Goal: Transaction & Acquisition: Purchase product/service

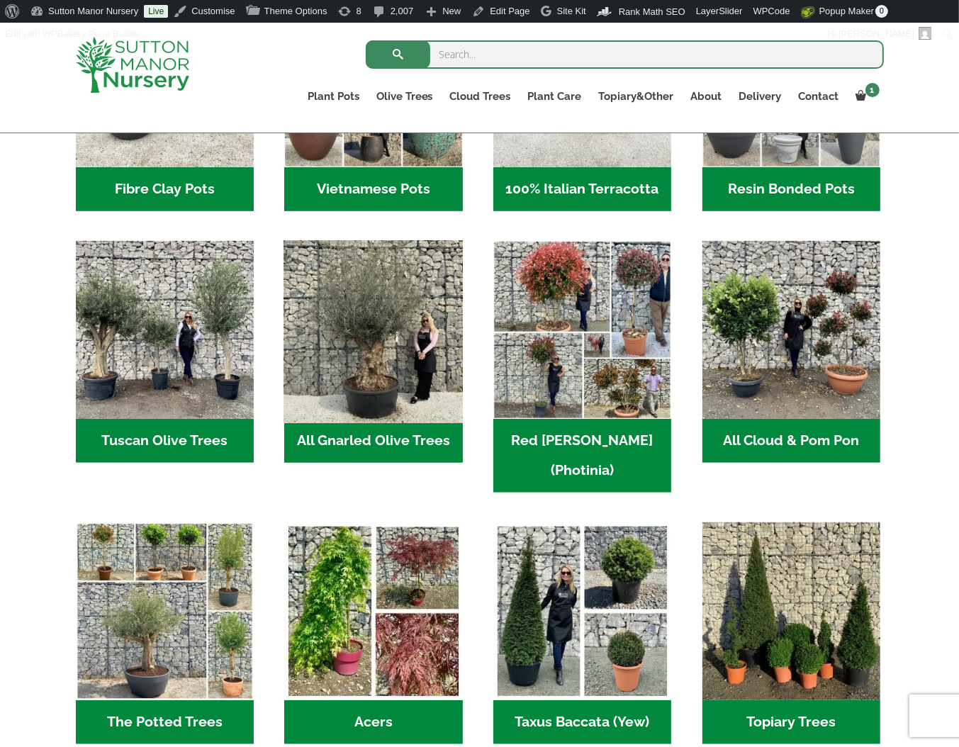
scroll to position [638, 0]
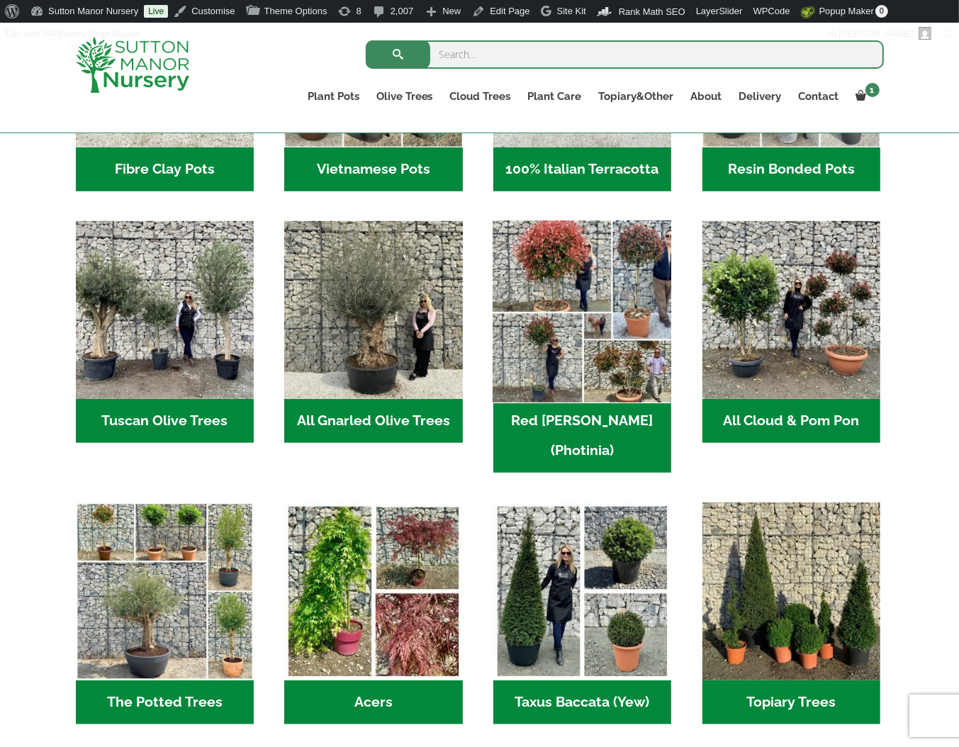
click at [598, 367] on img "Visit product category Red Robin (Photinia)" at bounding box center [582, 310] width 187 height 187
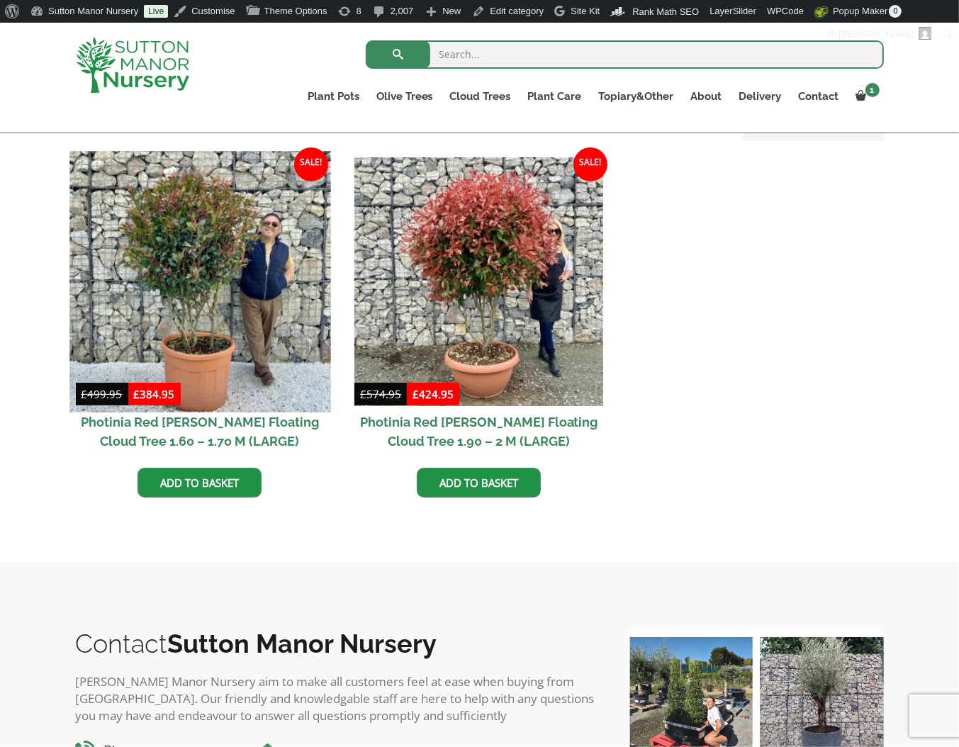
scroll to position [329, 0]
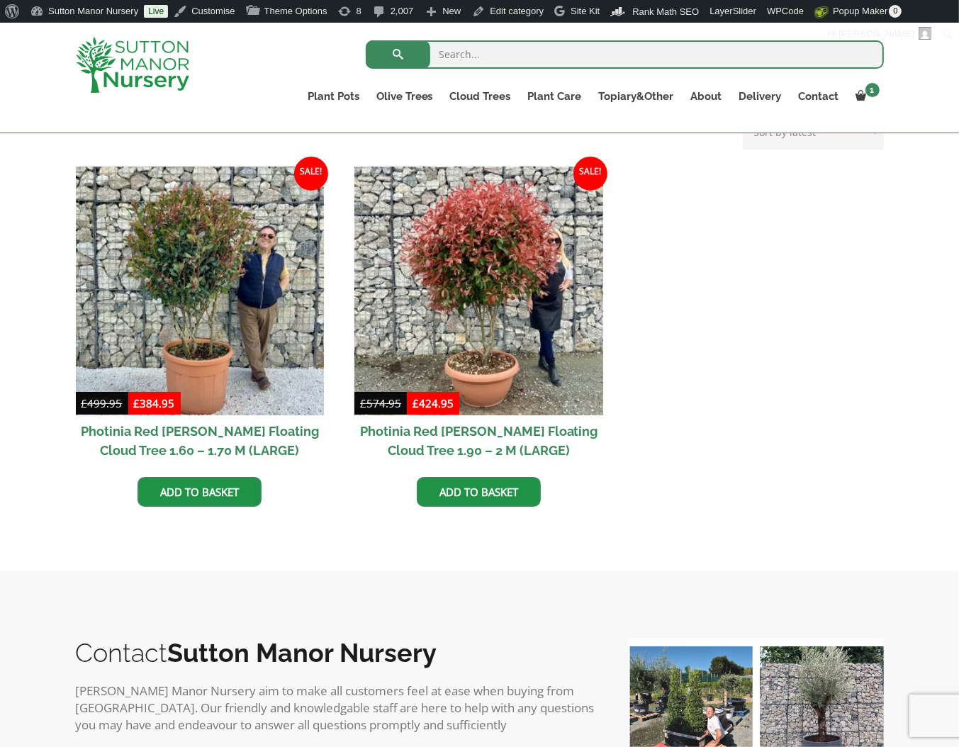
drag, startPoint x: 189, startPoint y: 313, endPoint x: 59, endPoint y: 465, distance: 199.7
click at [62, 468] on div "Showing all 4 results Sorted by latest Sort by popularity Sort by latest Sort b…" at bounding box center [479, 329] width 959 height 481
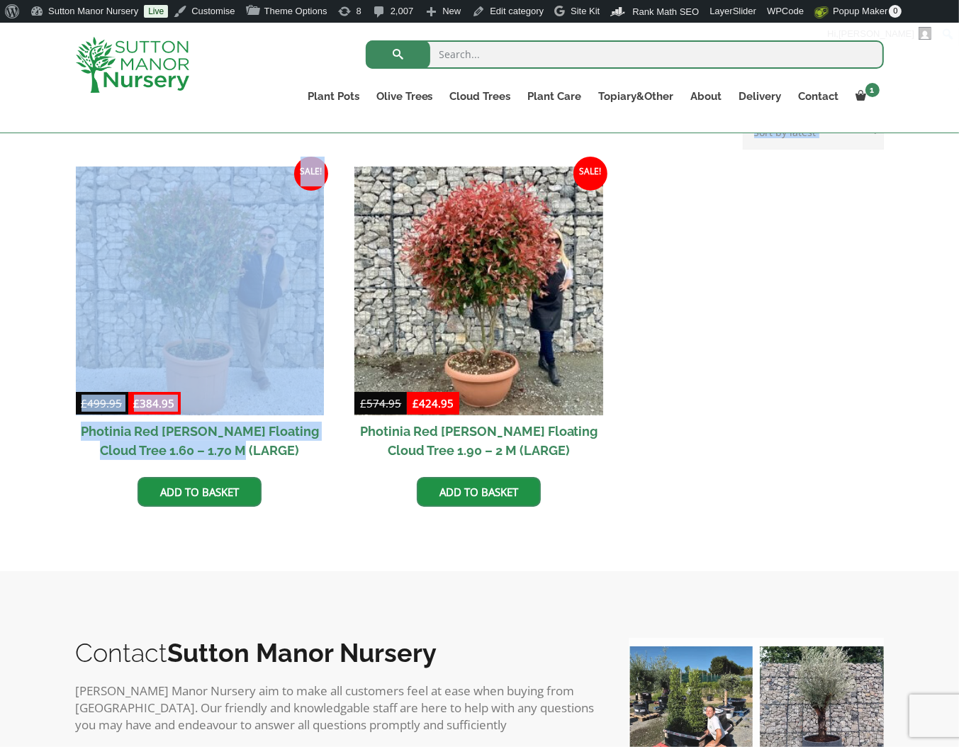
drag, startPoint x: 61, startPoint y: 428, endPoint x: 286, endPoint y: 459, distance: 226.9
click at [286, 459] on div "Showing all 4 results Sorted by latest Sort by popularity Sort by latest Sort b…" at bounding box center [479, 329] width 959 height 481
click at [286, 457] on h2 "Photinia Red [PERSON_NAME] Floating Cloud Tree 1.60 – 1.70 M (LARGE)" at bounding box center [200, 441] width 249 height 51
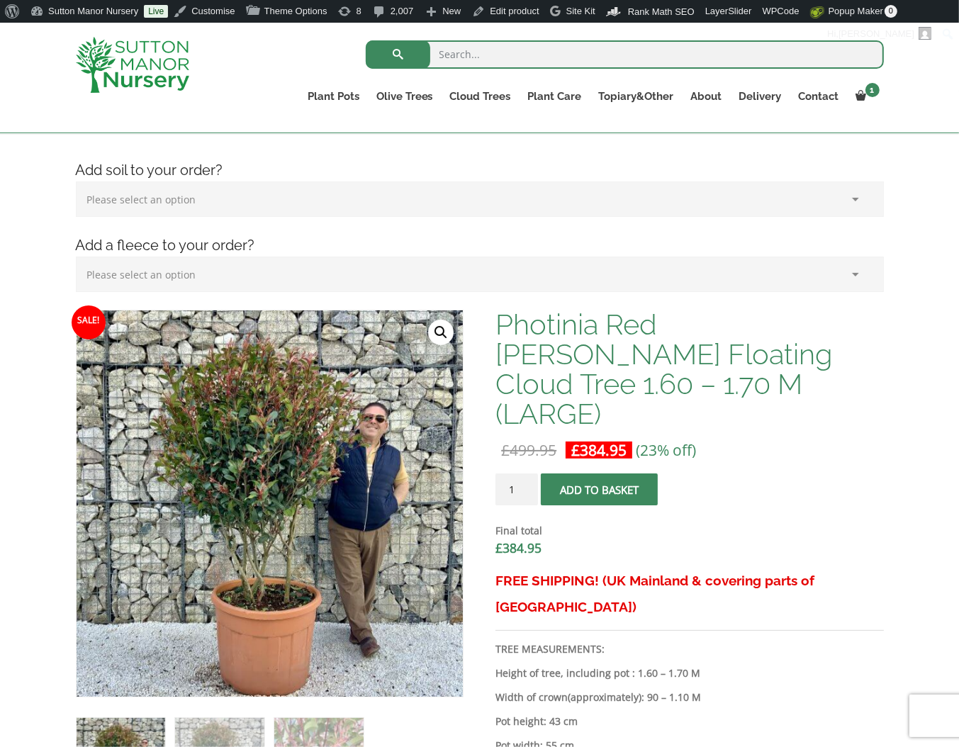
scroll to position [213, 0]
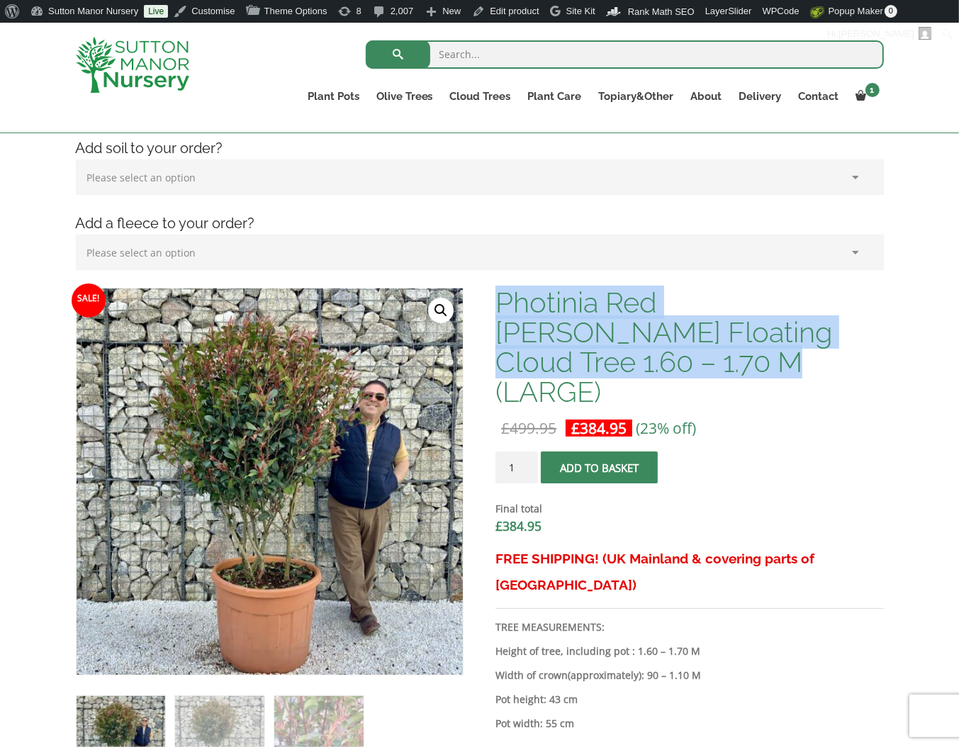
drag, startPoint x: 590, startPoint y: 345, endPoint x: 499, endPoint y: 295, distance: 103.8
click at [499, 295] on h1 "Photinia Red [PERSON_NAME] Floating Cloud Tree 1.60 – 1.70 M (LARGE)" at bounding box center [690, 347] width 388 height 119
copy h1 "Photinia Red [PERSON_NAME] Floating Cloud Tree 1.60 – 1.70 M (LARGE)"
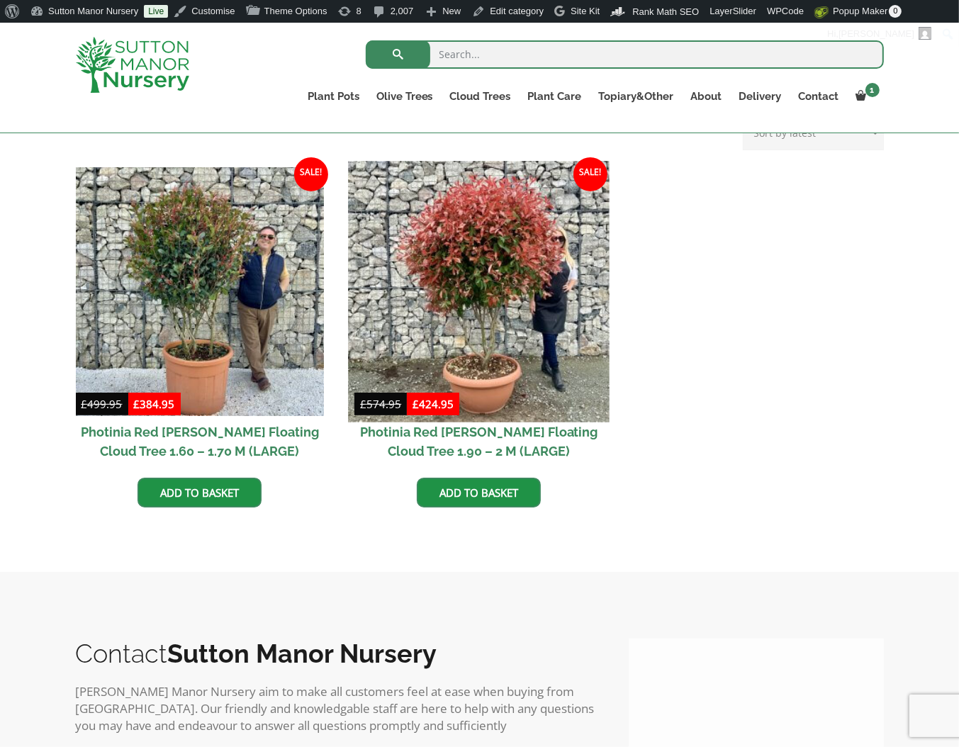
click at [445, 303] on img at bounding box center [479, 291] width 261 height 261
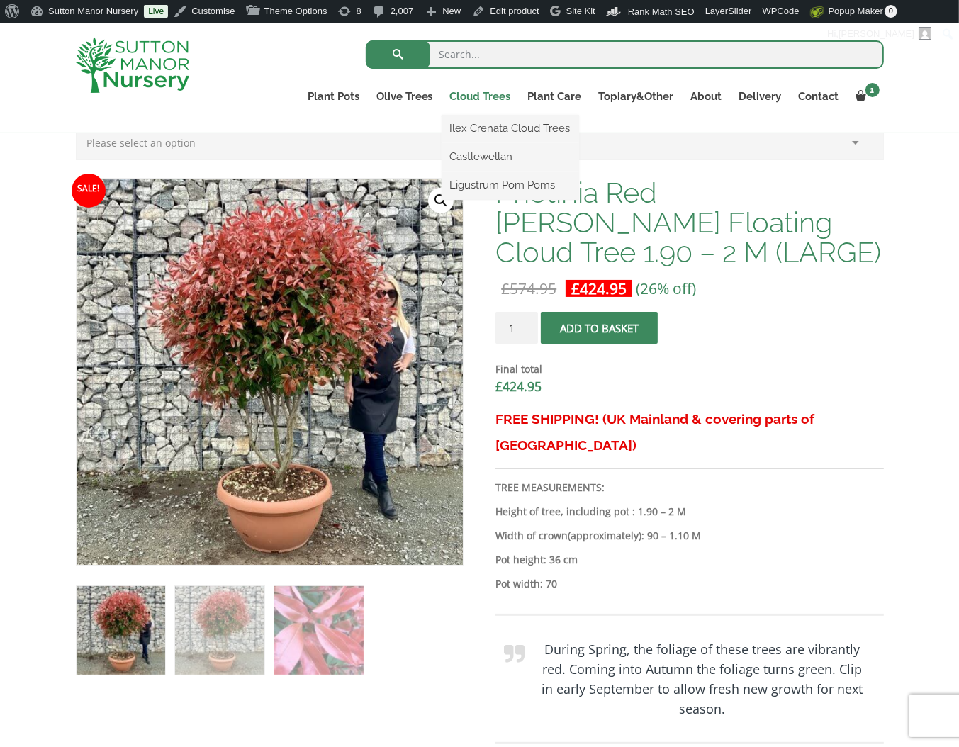
scroll to position [266, 0]
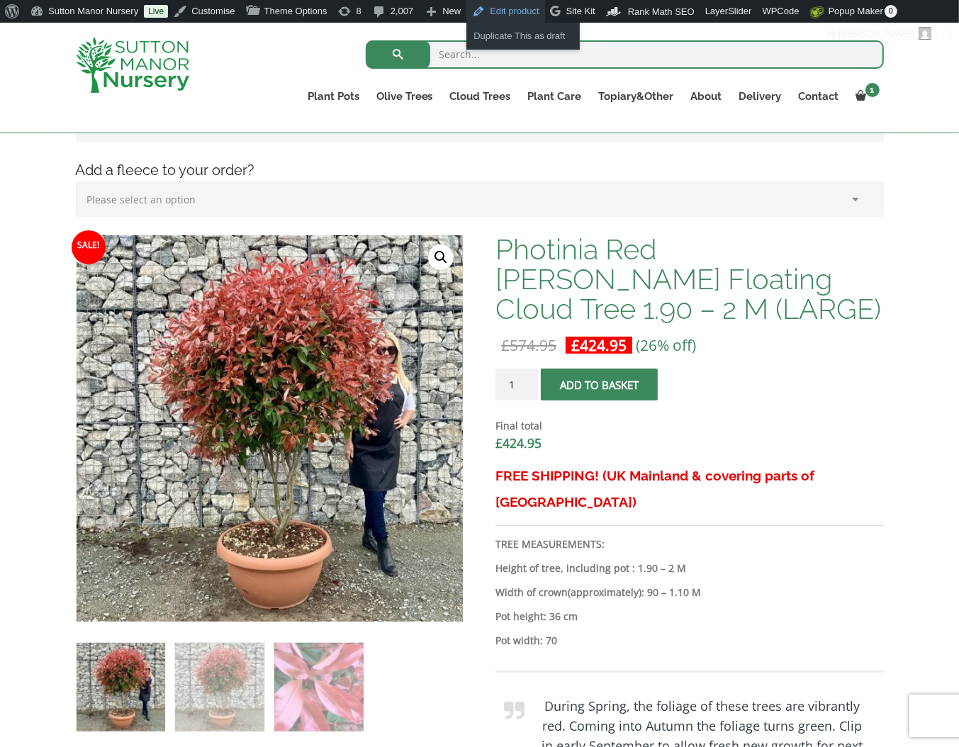
click at [512, 12] on link "Edit product" at bounding box center [506, 11] width 78 height 23
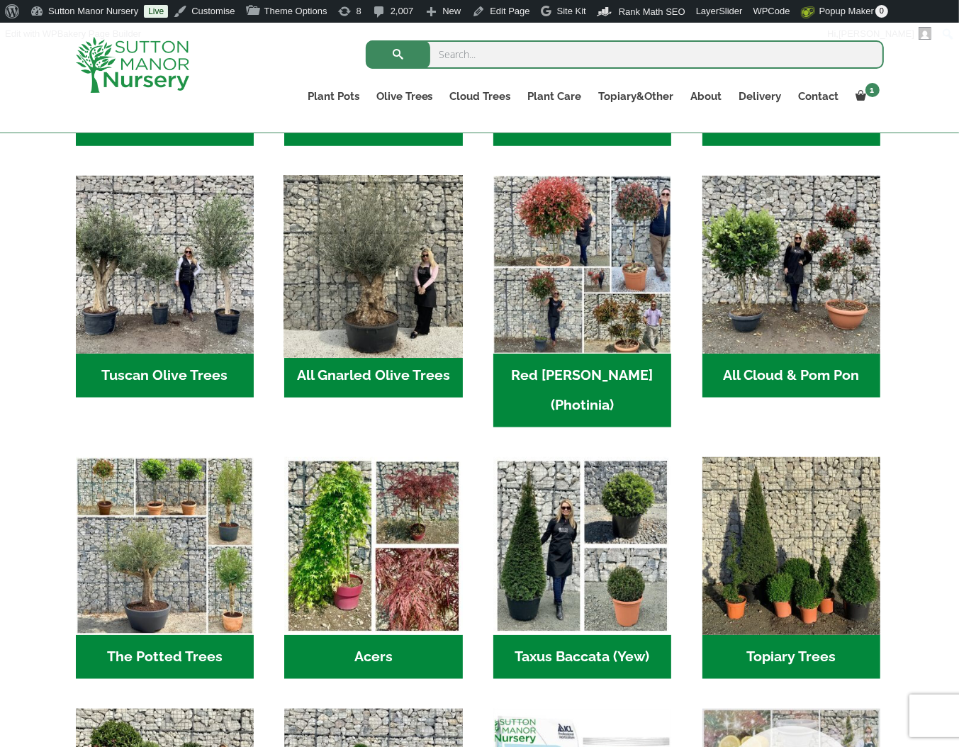
click at [435, 219] on img "Visit product category All Gnarled Olive Trees" at bounding box center [373, 265] width 187 height 187
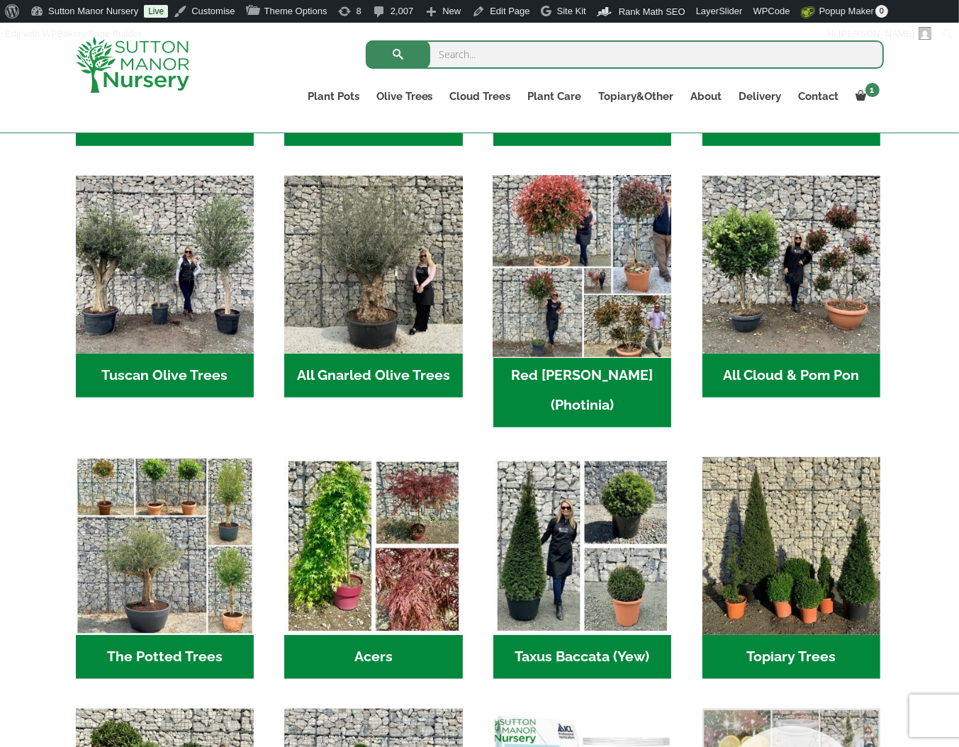
click at [529, 249] on img "Visit product category Red Robin (Photinia)" at bounding box center [582, 265] width 187 height 187
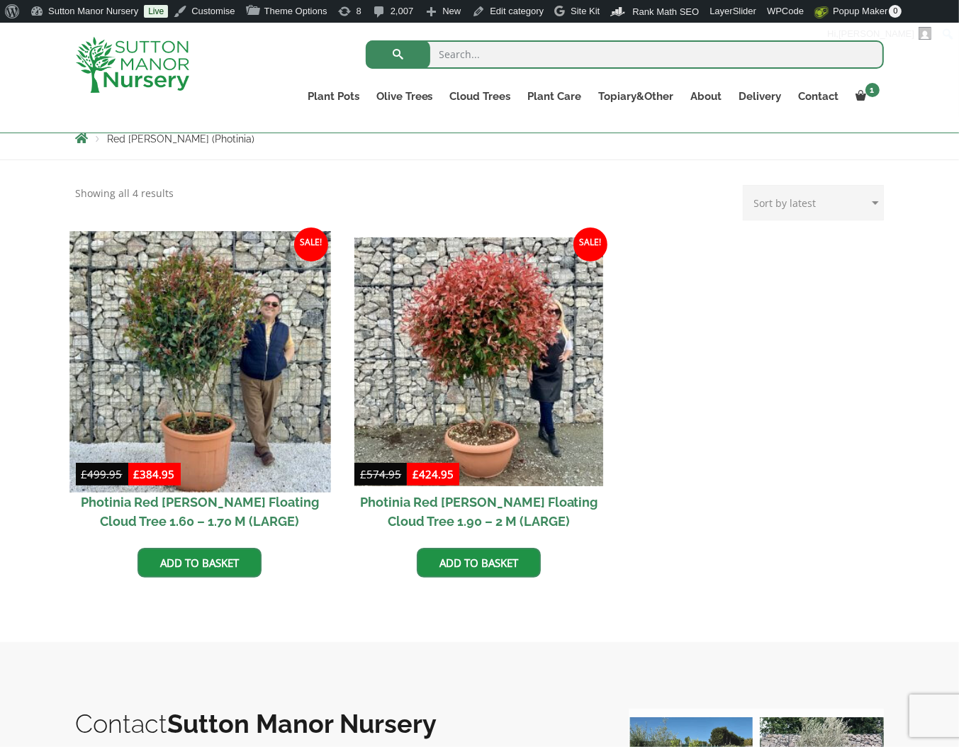
click at [235, 296] on img at bounding box center [199, 361] width 261 height 261
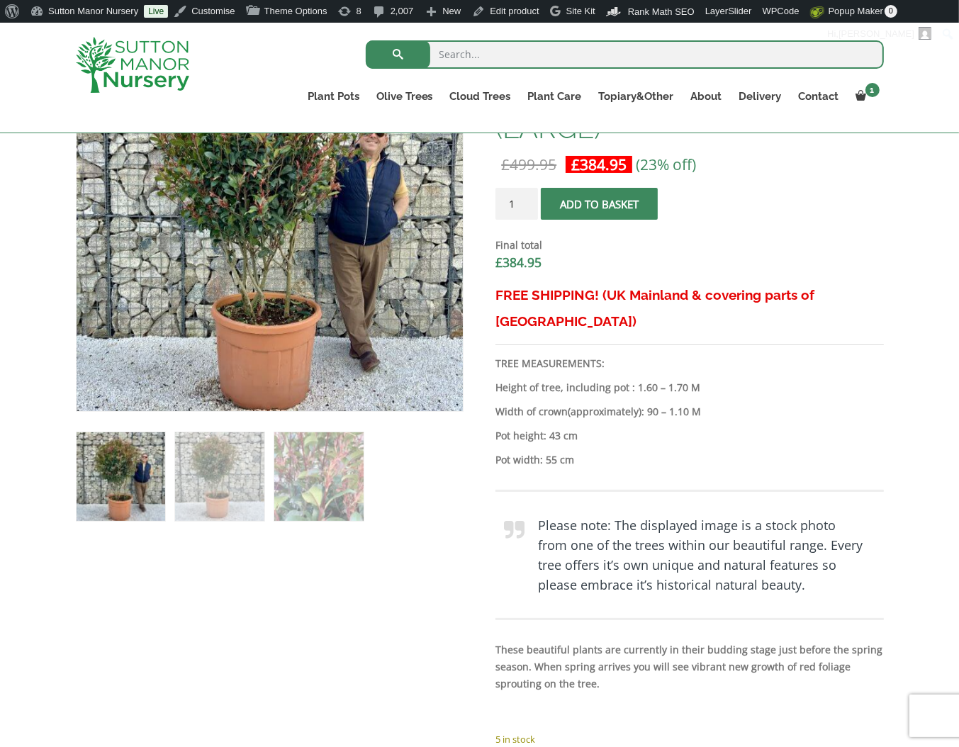
scroll to position [471, 0]
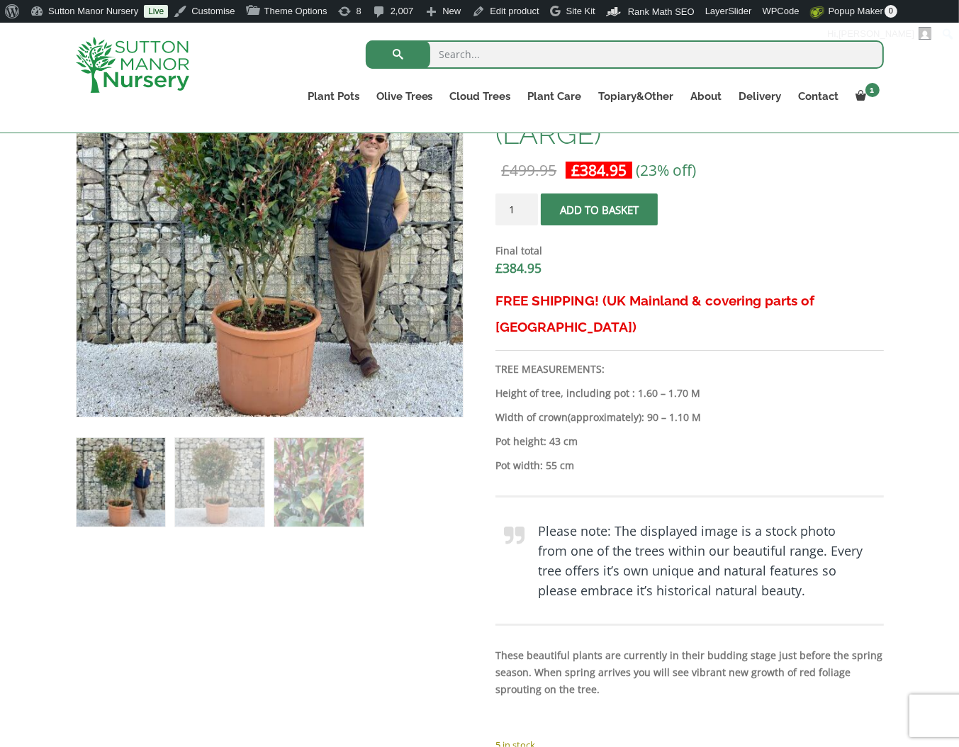
click at [679, 457] on p "Pot width: 55 cm" at bounding box center [690, 465] width 388 height 17
click at [627, 433] on p "Pot height: 43 cm" at bounding box center [690, 441] width 388 height 17
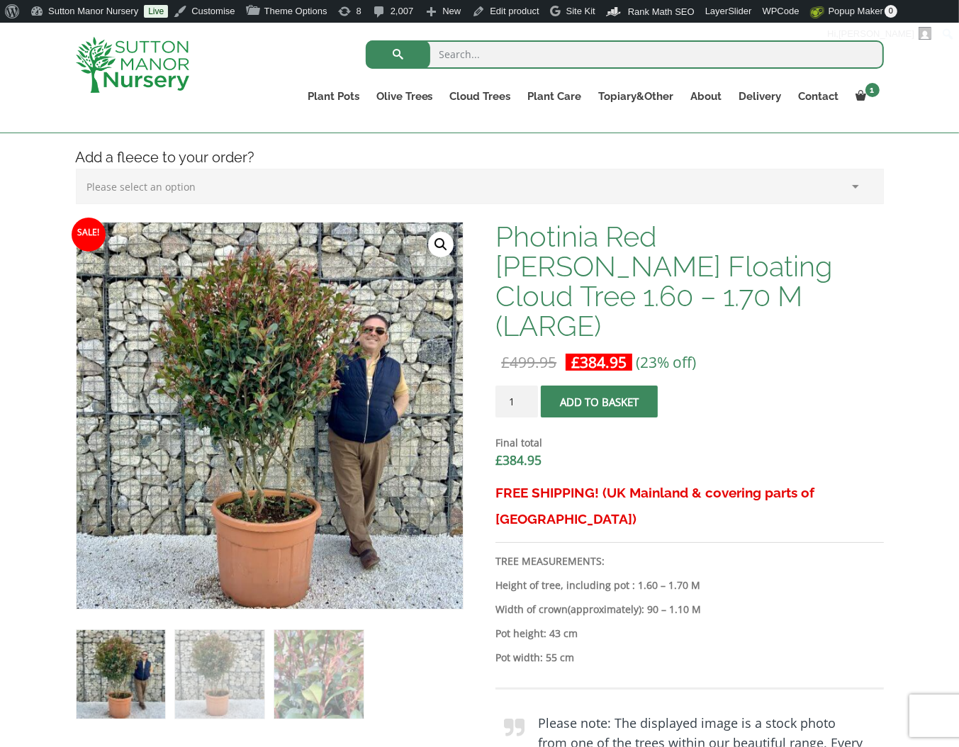
scroll to position [258, 0]
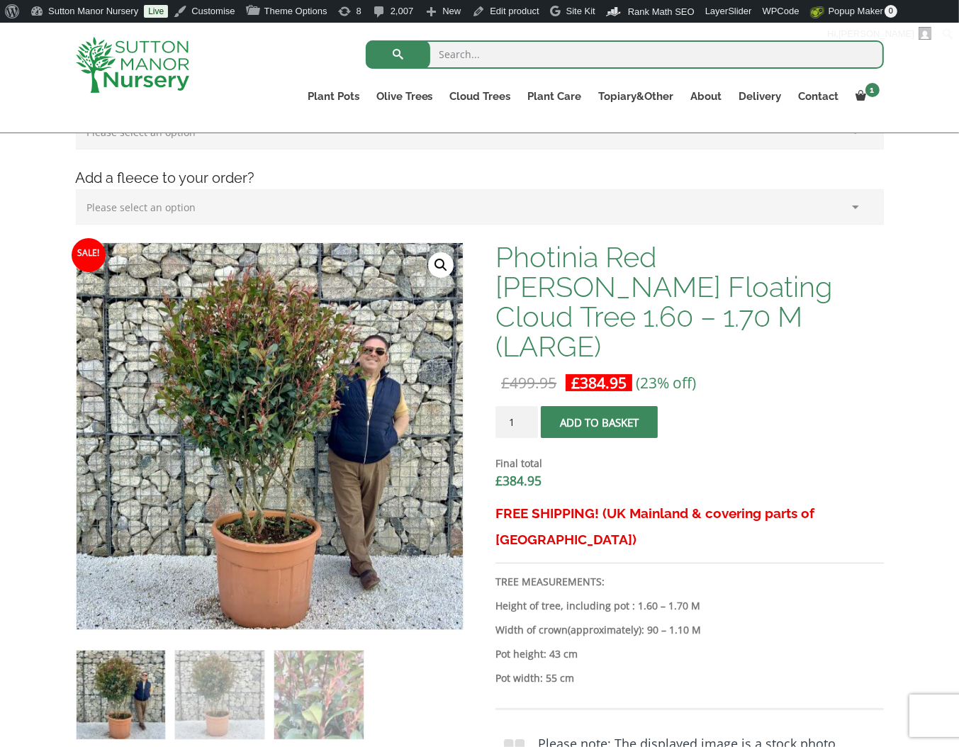
drag, startPoint x: 771, startPoint y: 203, endPoint x: 705, endPoint y: 494, distance: 297.6
click at [771, 203] on select "Please select an option (x1) Horticultural Fleece (£24.95)" at bounding box center [480, 206] width 808 height 35
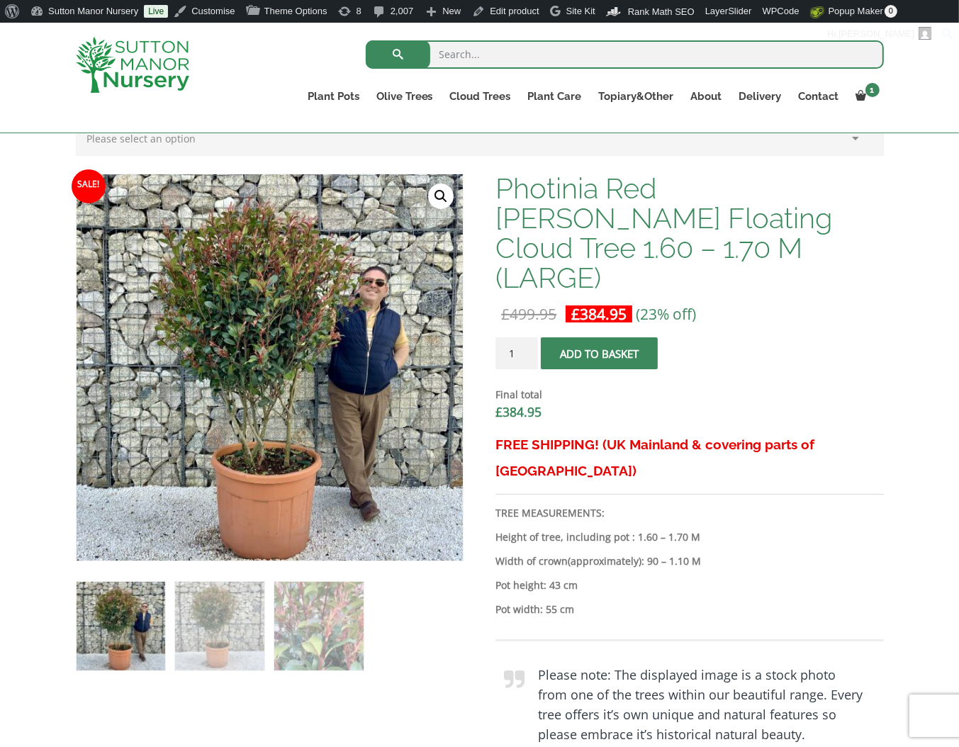
scroll to position [329, 0]
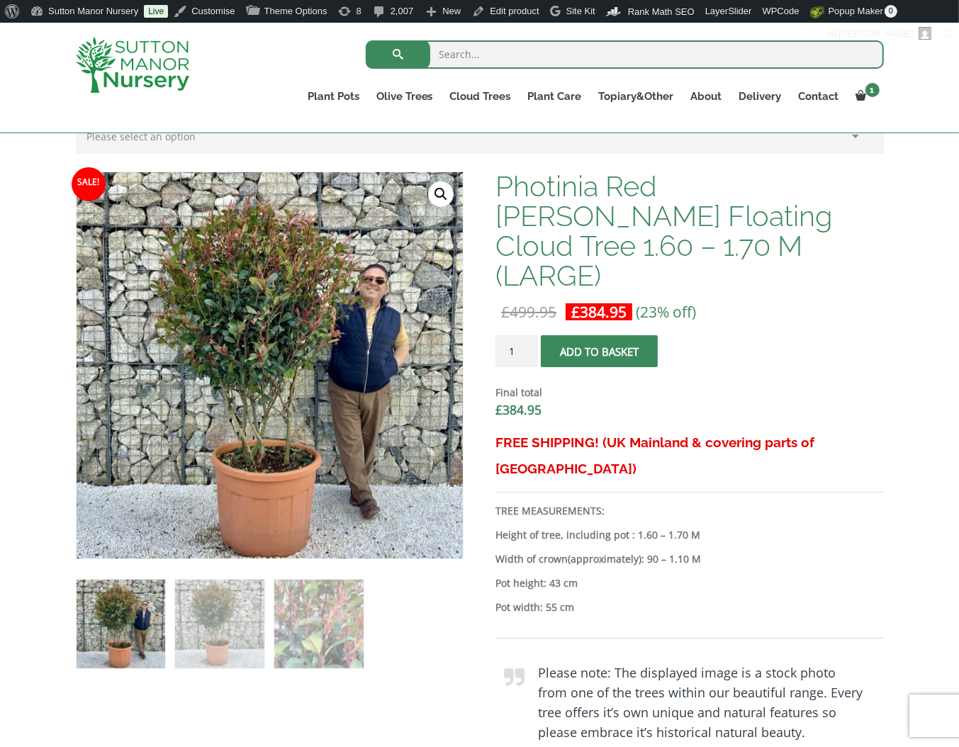
click at [615, 575] on p "Pot height: 43 cm" at bounding box center [690, 583] width 388 height 17
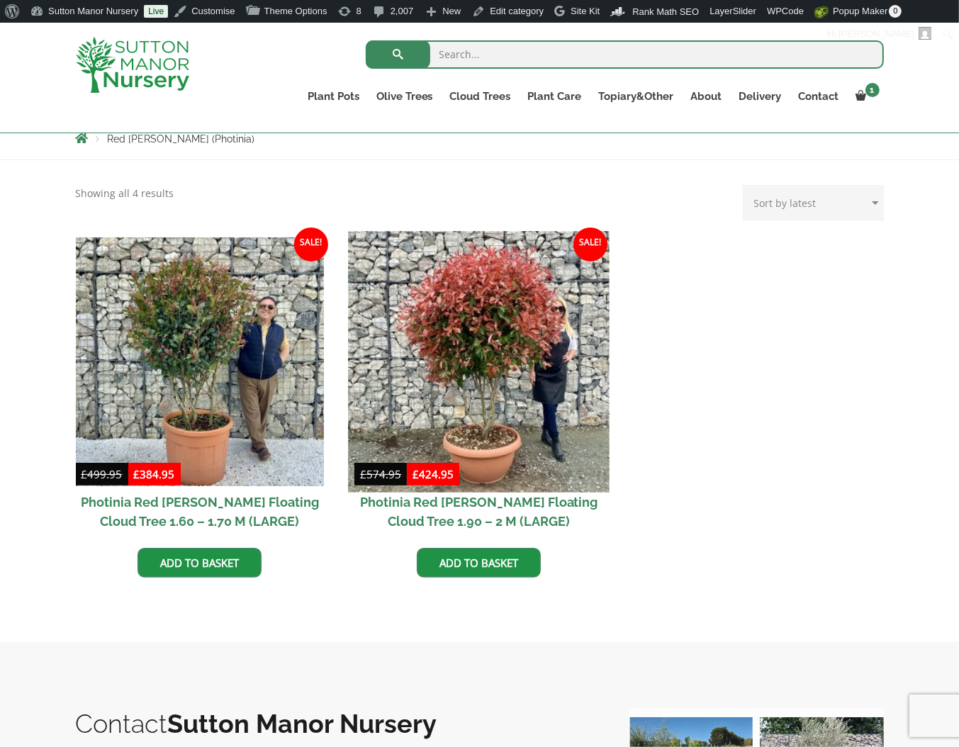
click at [533, 328] on img at bounding box center [479, 361] width 261 height 261
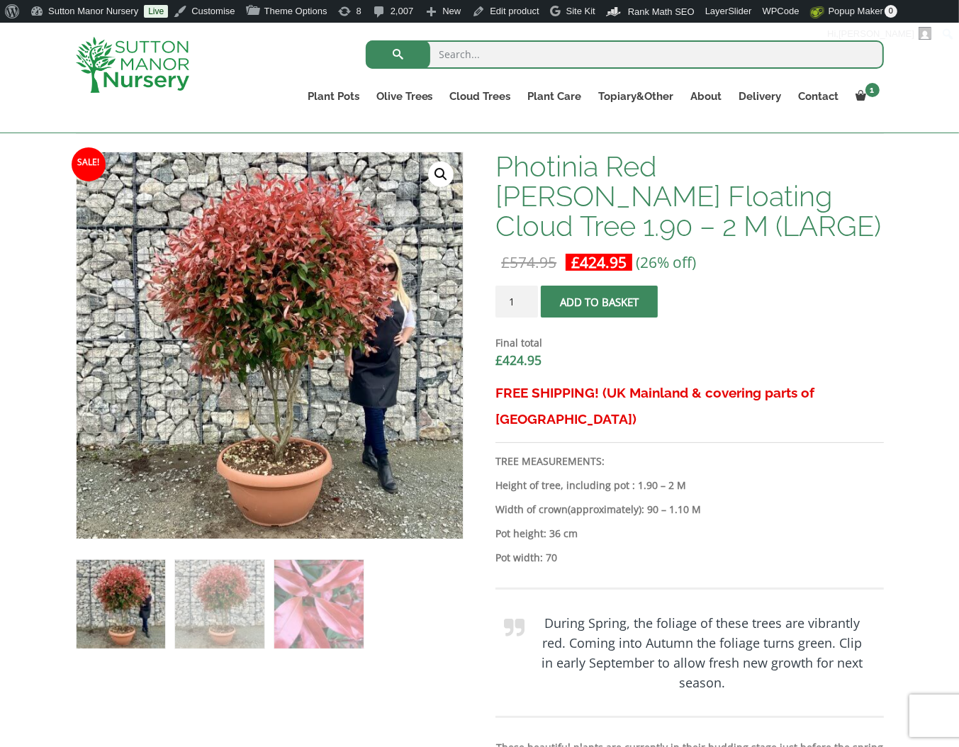
scroll to position [354, 0]
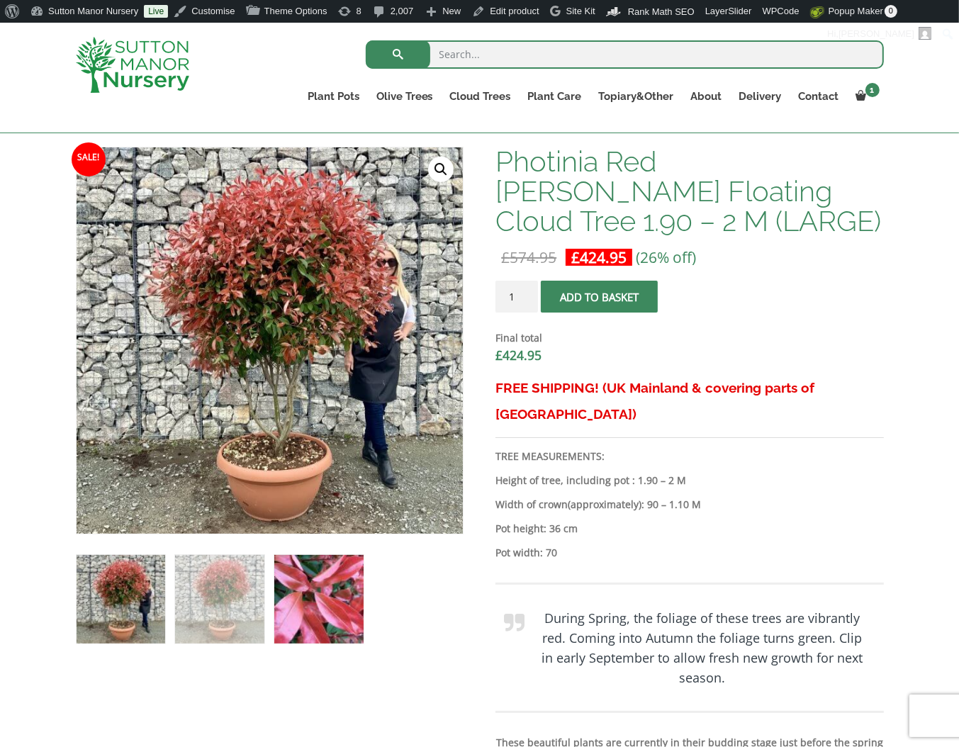
click at [323, 618] on img at bounding box center [318, 599] width 89 height 89
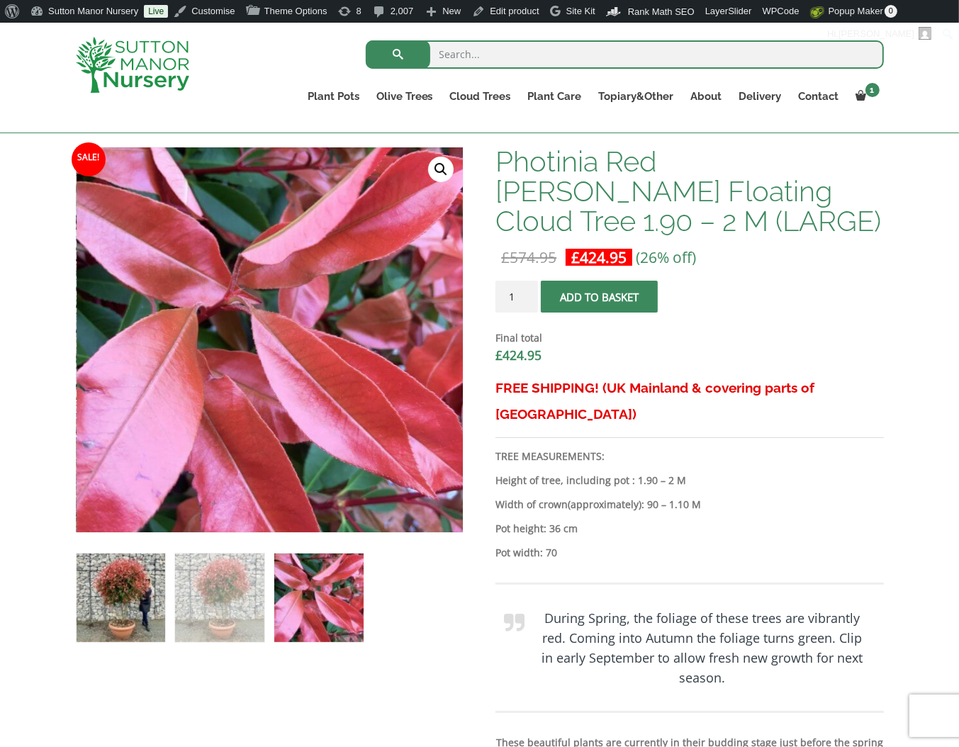
click at [118, 607] on img at bounding box center [121, 598] width 89 height 89
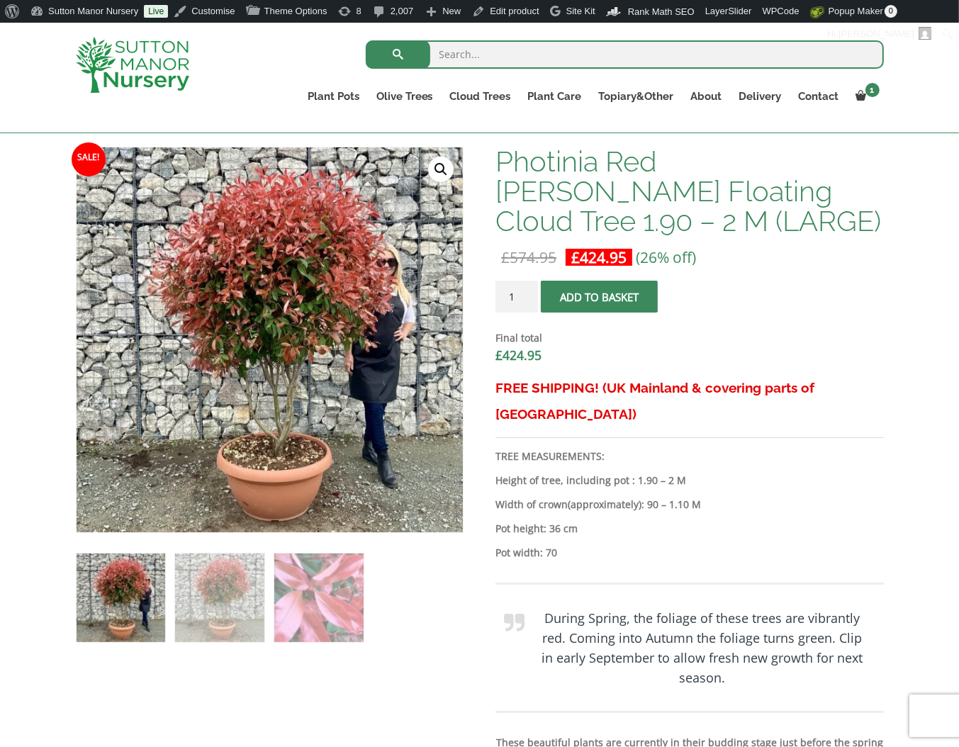
click at [610, 515] on div "FREE SHIPPING! (UK Mainland & covering parts of Scotland) TREE MEASUREMENTS: He…" at bounding box center [690, 599] width 388 height 449
click at [579, 545] on p "Pot width: 70" at bounding box center [690, 553] width 388 height 17
click at [586, 520] on p "Pot height: 36 cm" at bounding box center [690, 528] width 388 height 17
click at [584, 520] on p "Pot height: 36 cm" at bounding box center [690, 528] width 388 height 17
click at [601, 545] on p "Pot width: 70" at bounding box center [690, 553] width 388 height 17
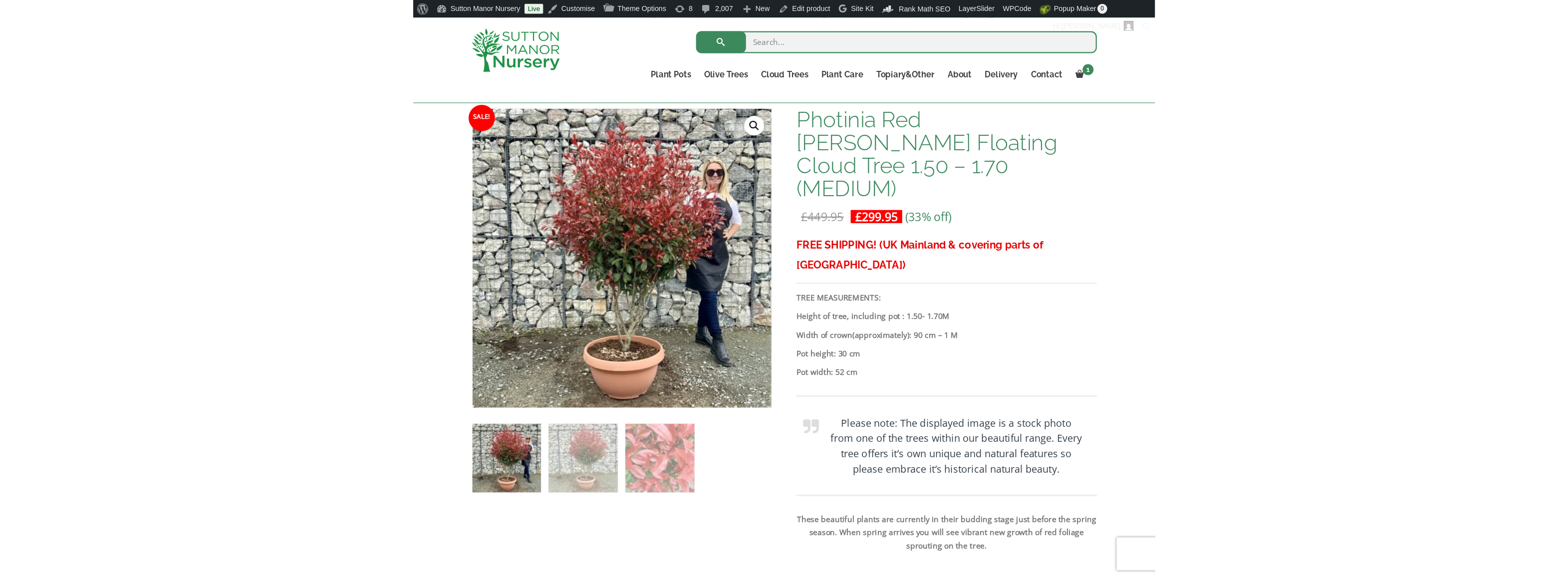
scroll to position [150, 0]
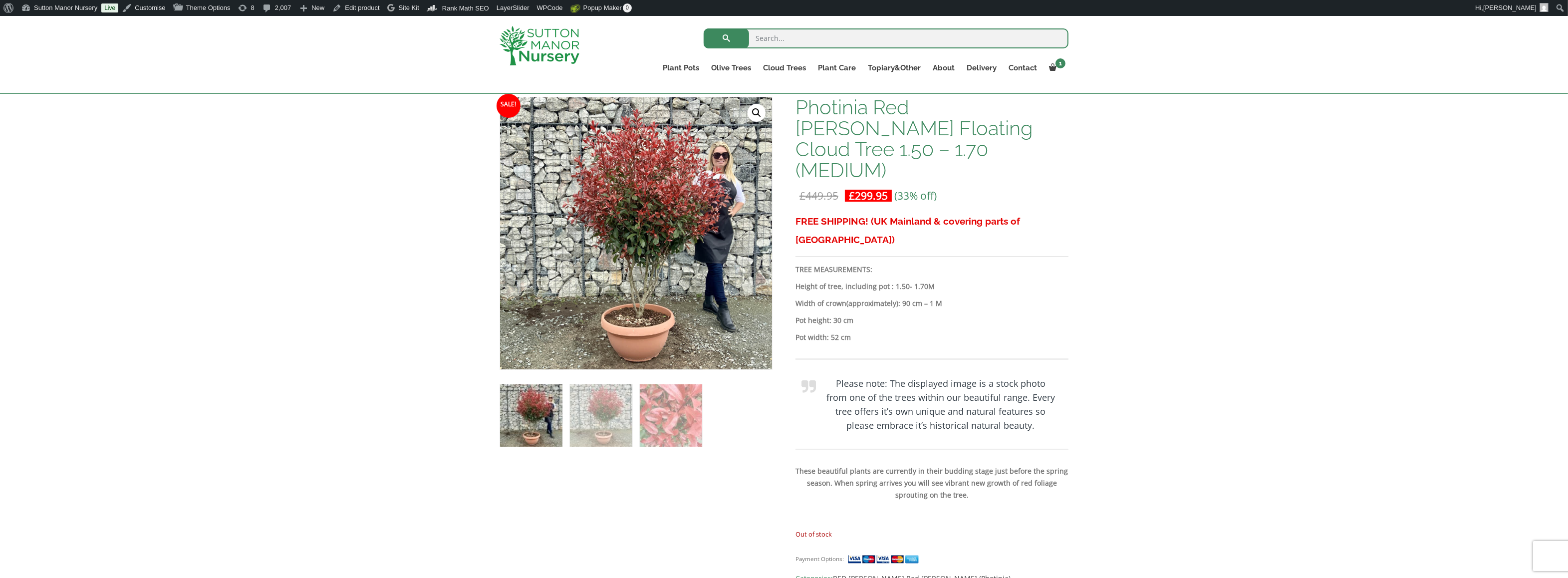
click at [675, 288] on div "FREE SHIPPING! (UK Mainland & covering parts of [GEOGRAPHIC_DATA]) TREE MEASURE…" at bounding box center [932, 370] width 273 height 316
